Goal: Task Accomplishment & Management: Use online tool/utility

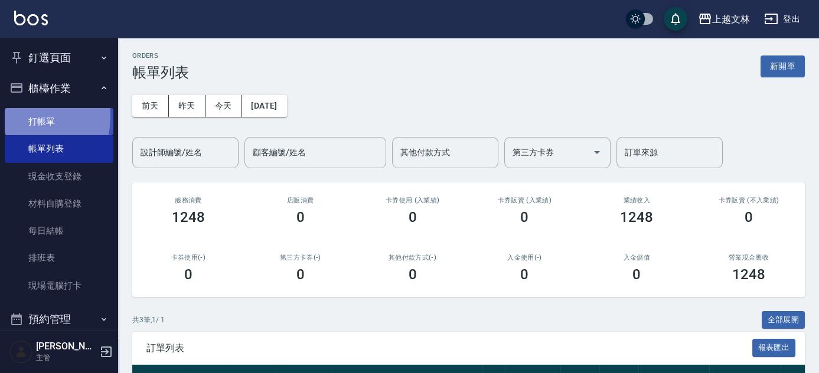
click at [18, 117] on link "打帳單" at bounding box center [59, 121] width 109 height 27
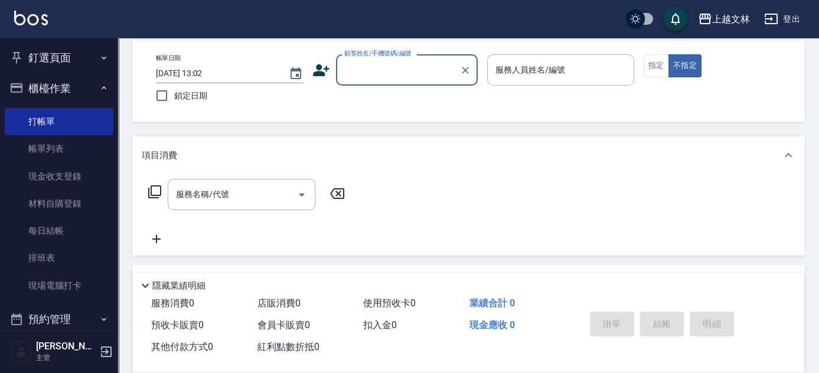
scroll to position [51, 0]
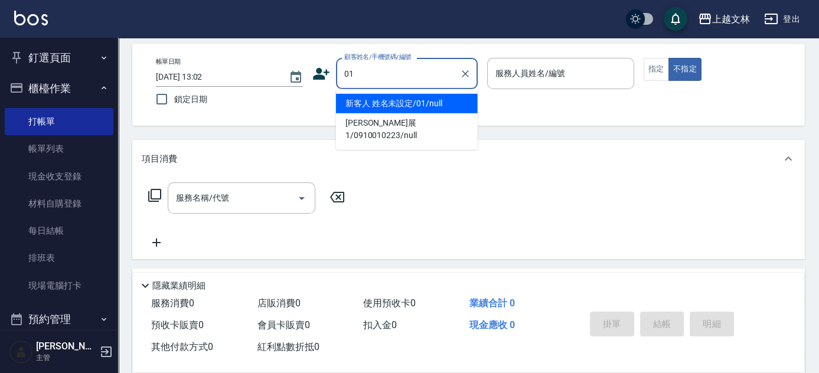
type input "新客人 姓名未設定/01/null"
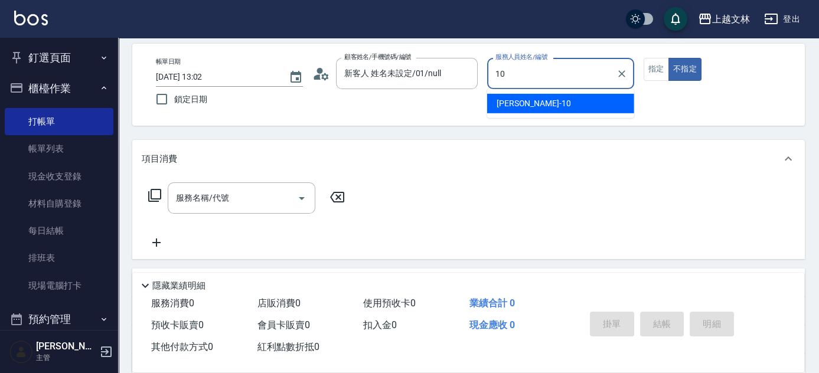
type input "[PERSON_NAME]-10"
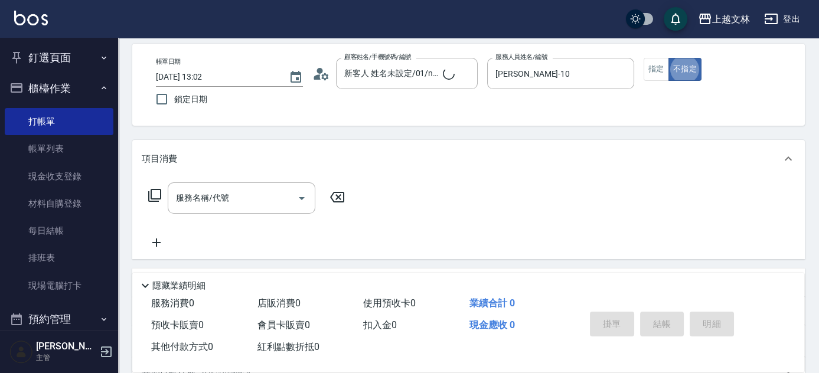
type button "false"
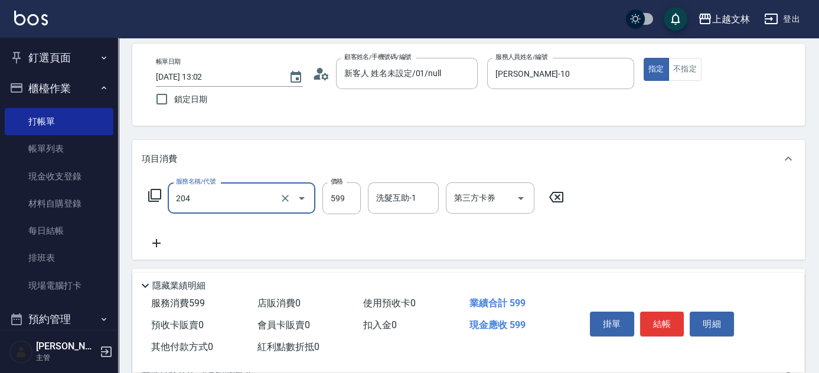
type input "A級洗+剪(204)"
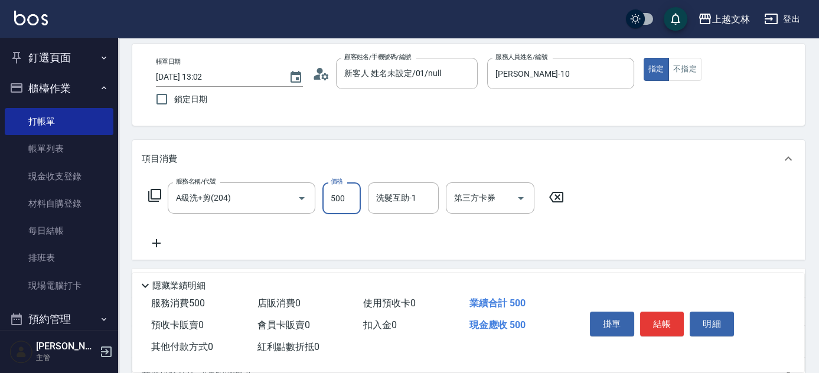
type input "500"
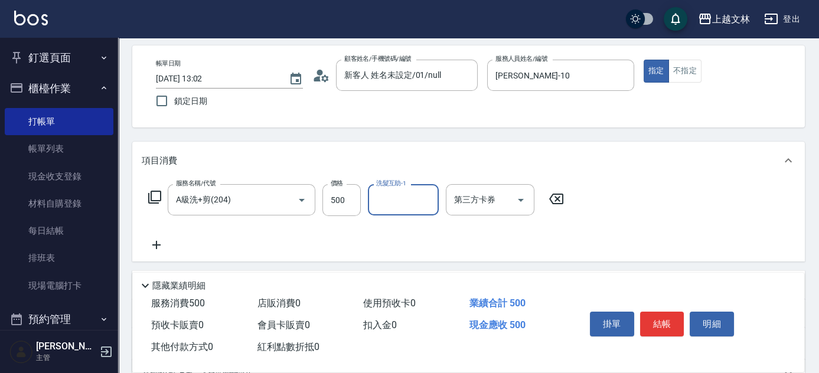
scroll to position [0, 0]
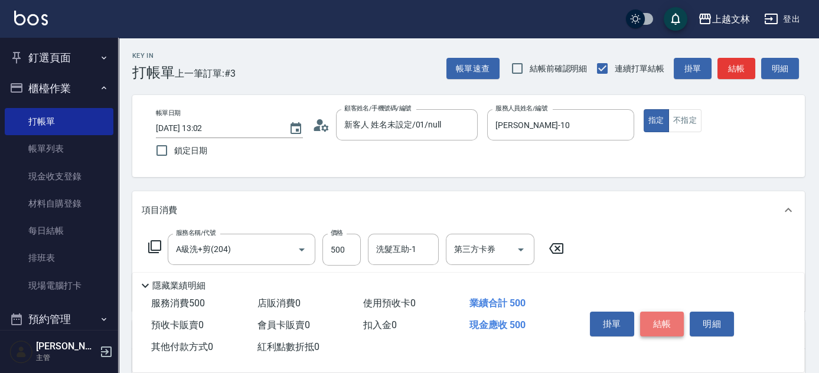
click at [673, 318] on button "結帳" at bounding box center [662, 324] width 44 height 25
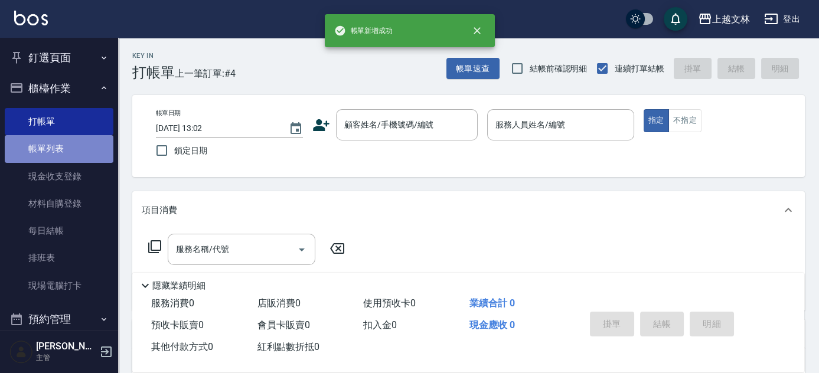
click at [68, 148] on link "帳單列表" at bounding box center [59, 148] width 109 height 27
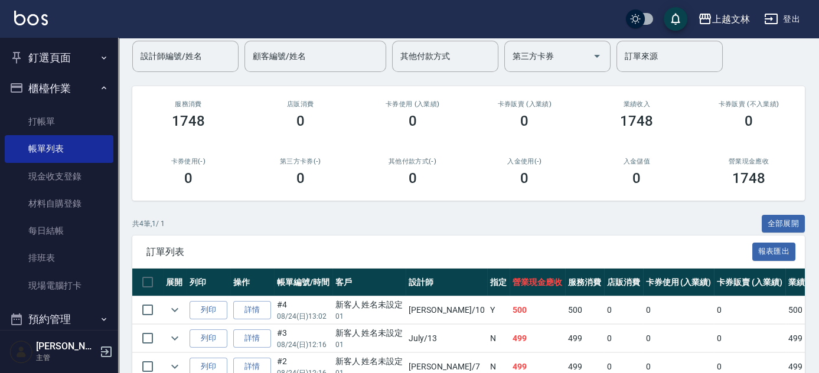
scroll to position [109, 0]
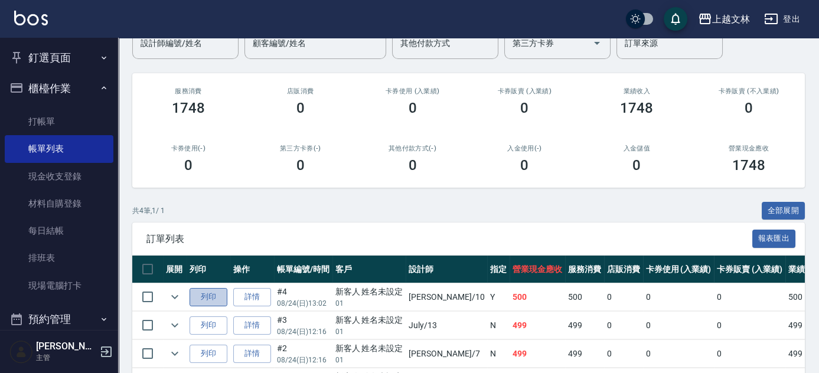
click at [209, 290] on button "列印" at bounding box center [208, 297] width 38 height 18
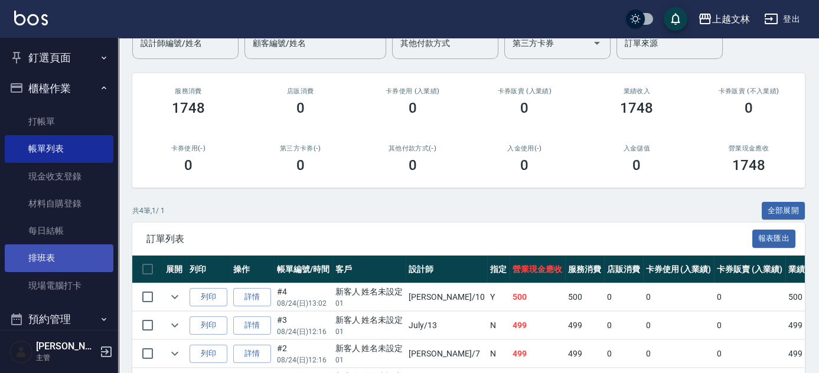
click at [50, 254] on link "排班表" at bounding box center [59, 257] width 109 height 27
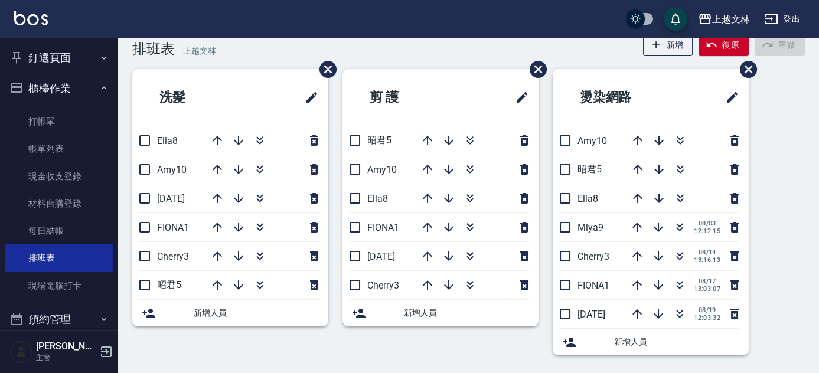
scroll to position [24, 0]
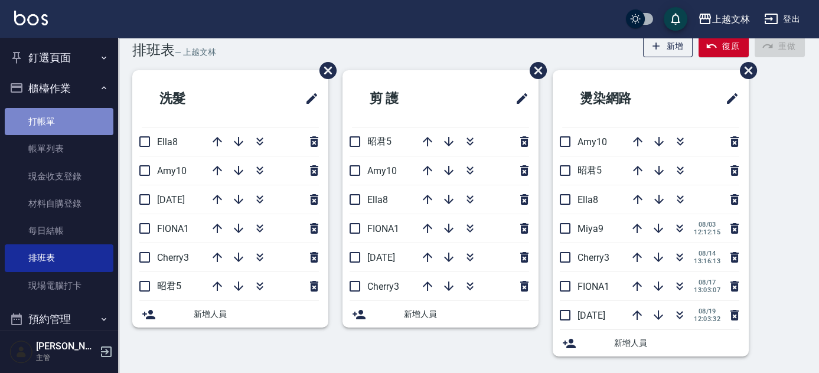
click at [74, 119] on link "打帳單" at bounding box center [59, 121] width 109 height 27
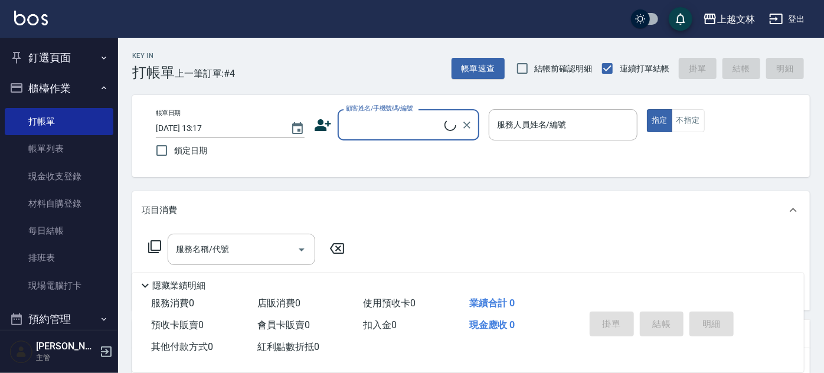
click at [382, 114] on div "顧客姓名/手機號碼/編號 顧客姓名/手機號碼/編號" at bounding box center [409, 124] width 142 height 31
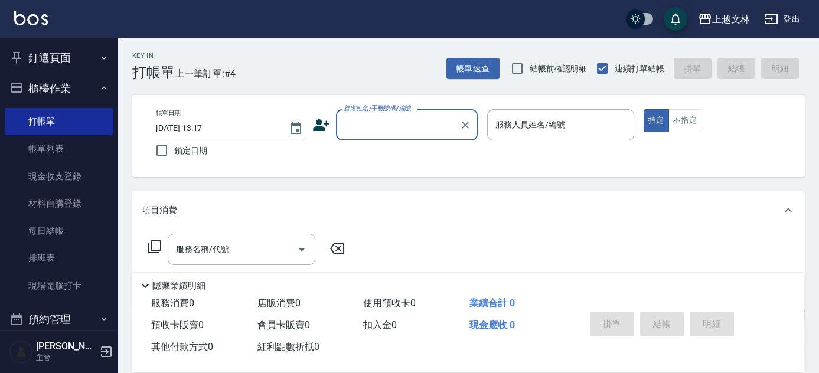
drag, startPoint x: 395, startPoint y: 131, endPoint x: 398, endPoint y: 138, distance: 7.7
click at [397, 135] on input "顧客姓名/手機號碼/編號" at bounding box center [397, 124] width 113 height 21
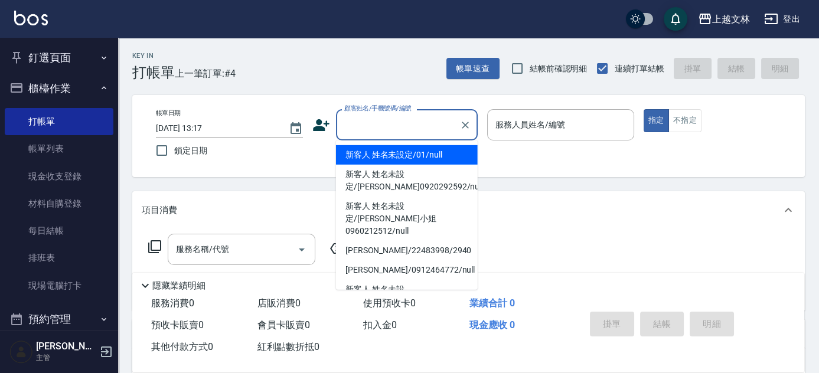
click at [401, 154] on li "新客人 姓名未設定/01/null" at bounding box center [407, 154] width 142 height 19
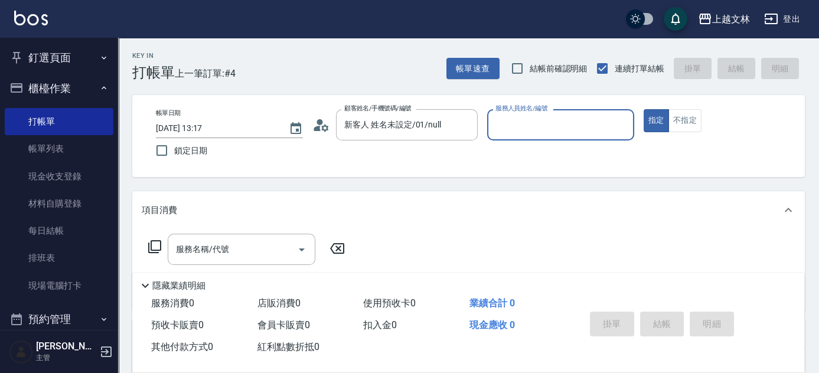
type input "新客人 姓名未設定/01/null"
click at [551, 129] on input "服務人員姓名/編號" at bounding box center [560, 124] width 136 height 21
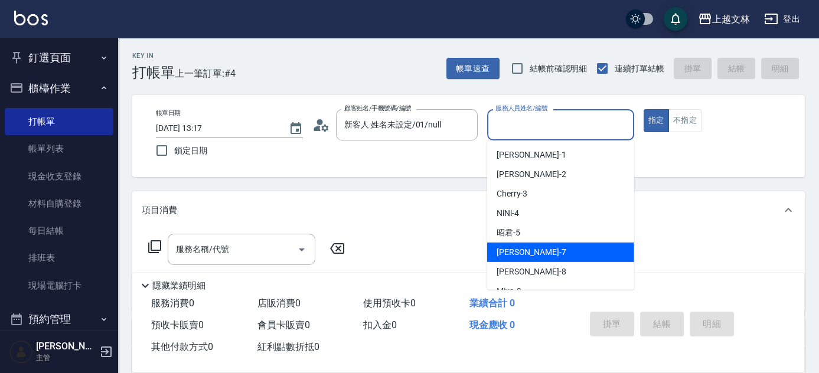
click at [530, 253] on div "Tiffany -7" at bounding box center [560, 252] width 147 height 19
type input "Tiffany-7"
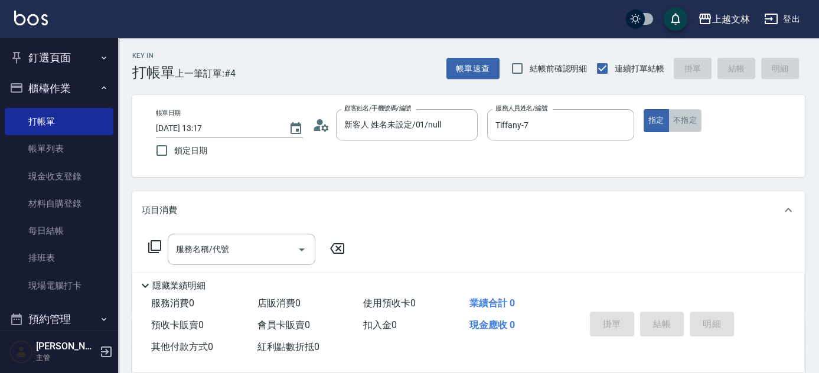
click at [688, 117] on button "不指定" at bounding box center [684, 120] width 33 height 23
click at [217, 244] on div "服務名稱/代號 服務名稱/代號" at bounding box center [242, 249] width 148 height 31
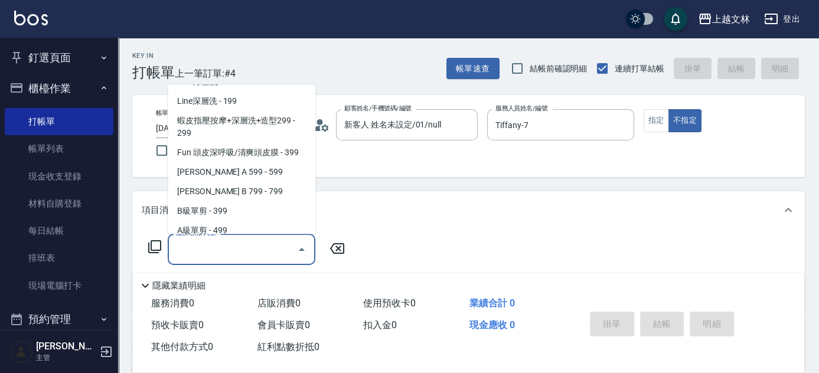
scroll to position [261, 0]
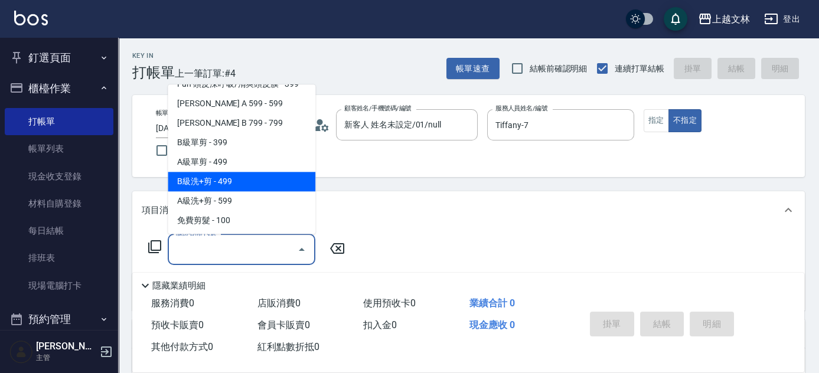
click at [258, 175] on span "B級洗+剪 - 499" at bounding box center [242, 181] width 148 height 19
type input "B級洗+剪(203)"
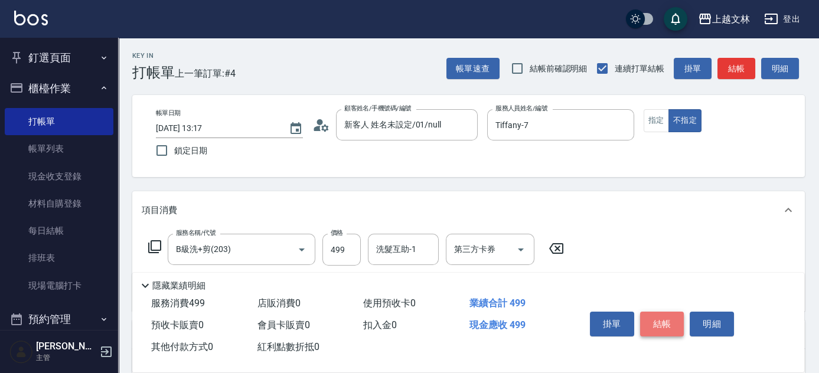
click at [665, 312] on button "結帳" at bounding box center [662, 324] width 44 height 25
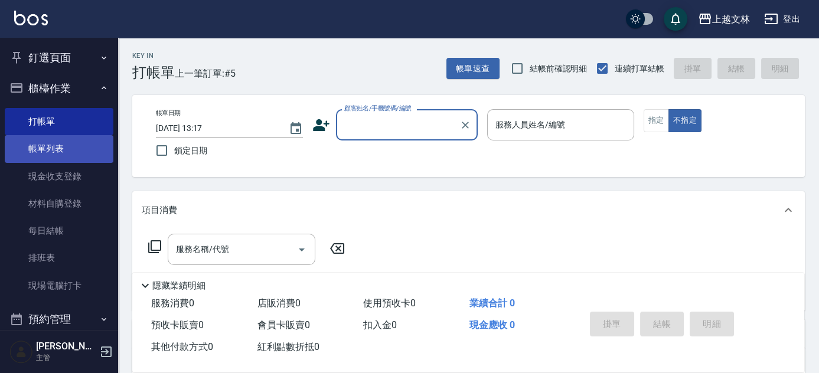
click at [84, 158] on link "帳單列表" at bounding box center [59, 148] width 109 height 27
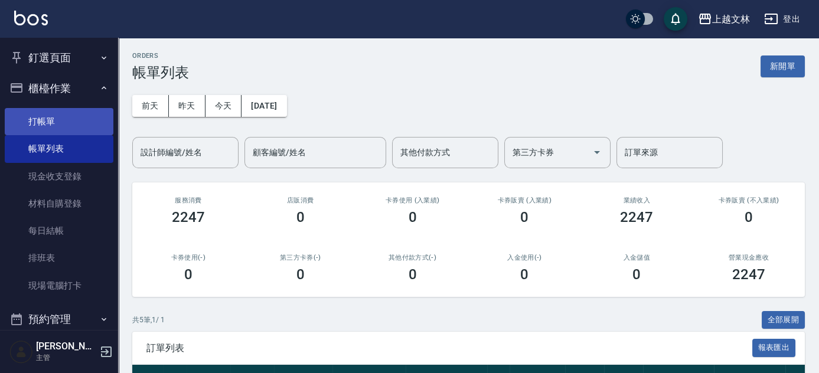
click at [64, 120] on link "打帳單" at bounding box center [59, 121] width 109 height 27
